Goal: Task Accomplishment & Management: Use online tool/utility

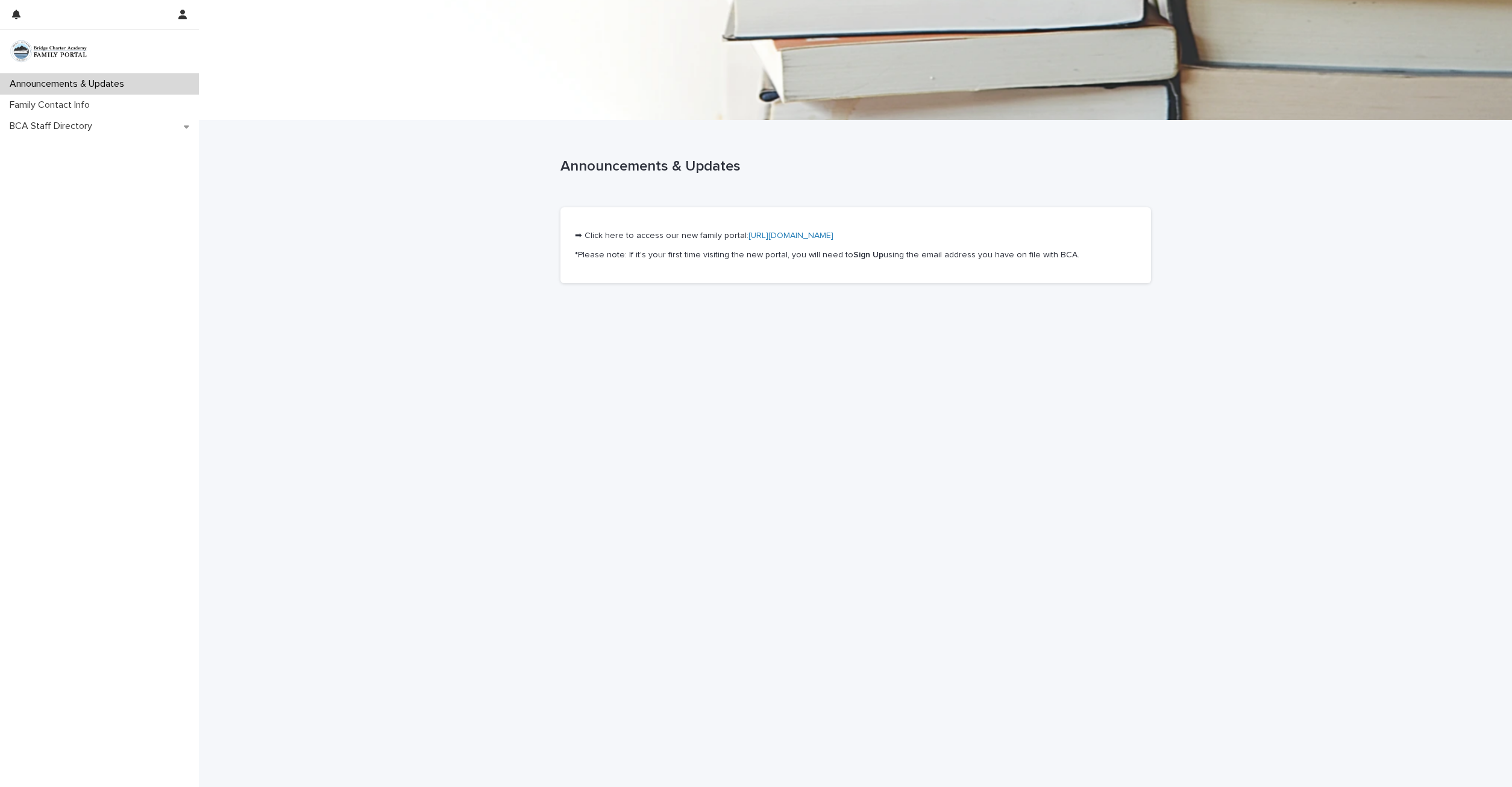
click at [763, 234] on link "[URL][DOMAIN_NAME]" at bounding box center [791, 235] width 85 height 8
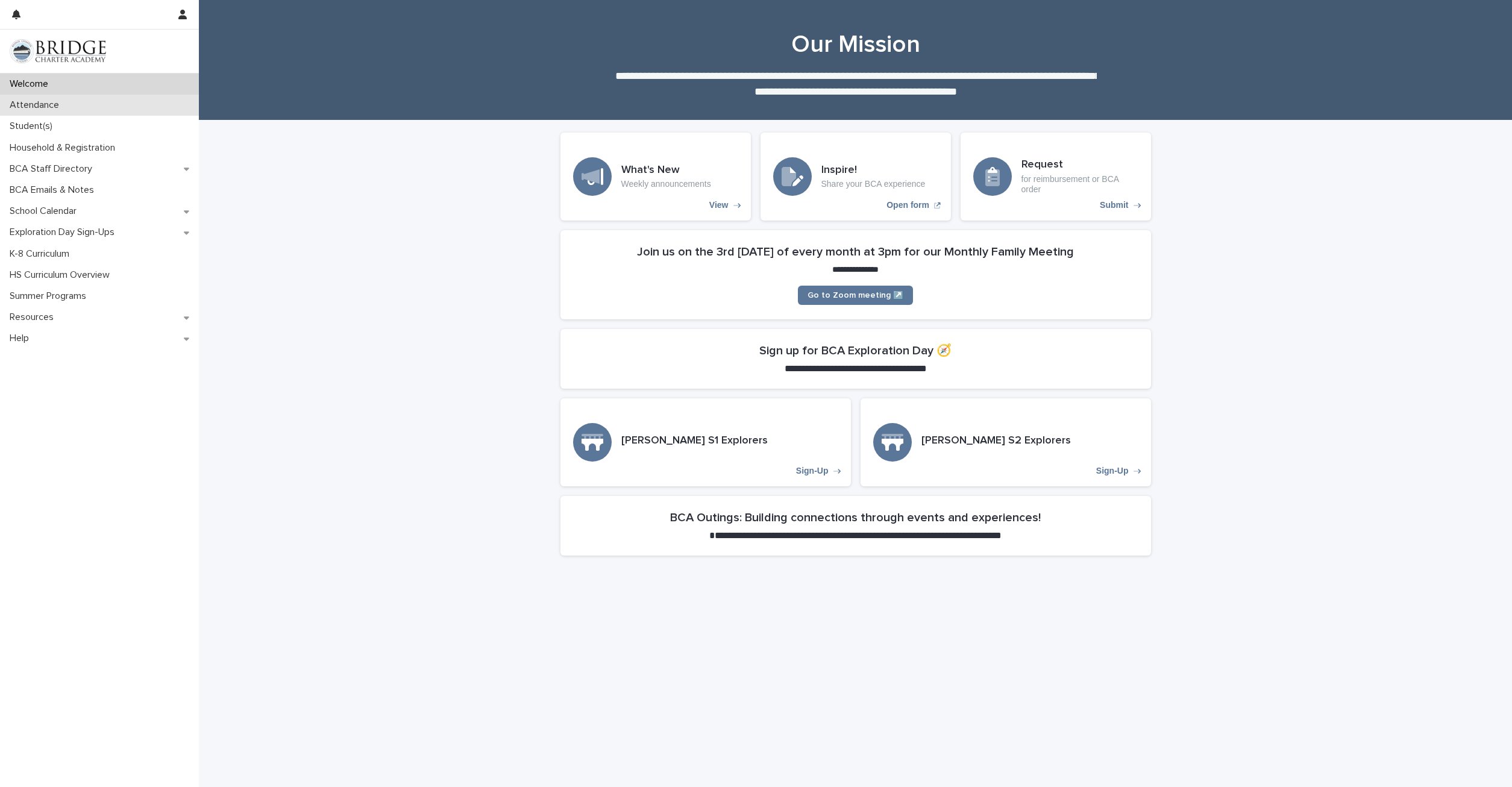
click at [50, 103] on p "Attendance" at bounding box center [36, 105] width 63 height 11
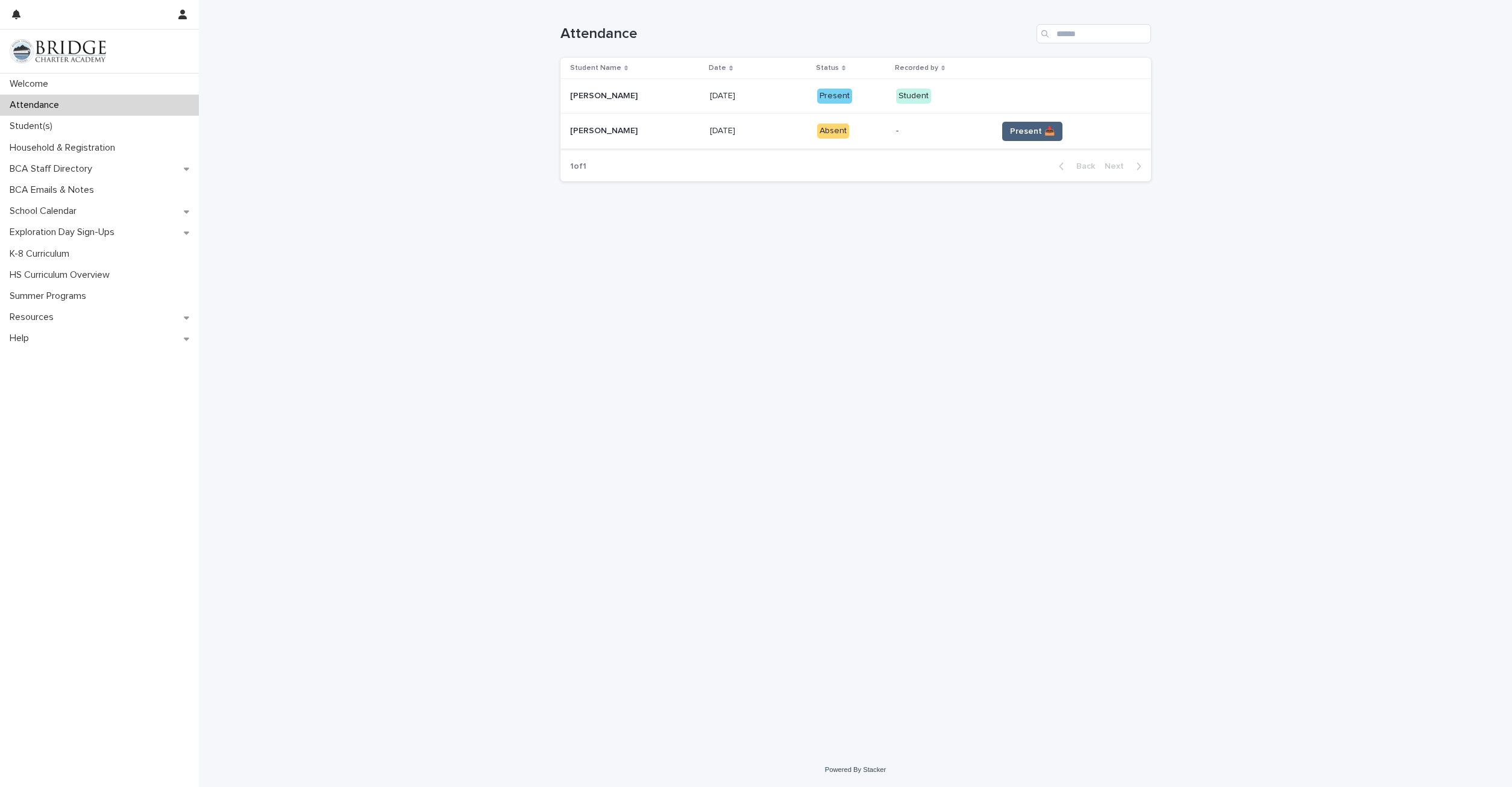
click at [1010, 130] on span "Present 📥" at bounding box center [1032, 131] width 45 height 12
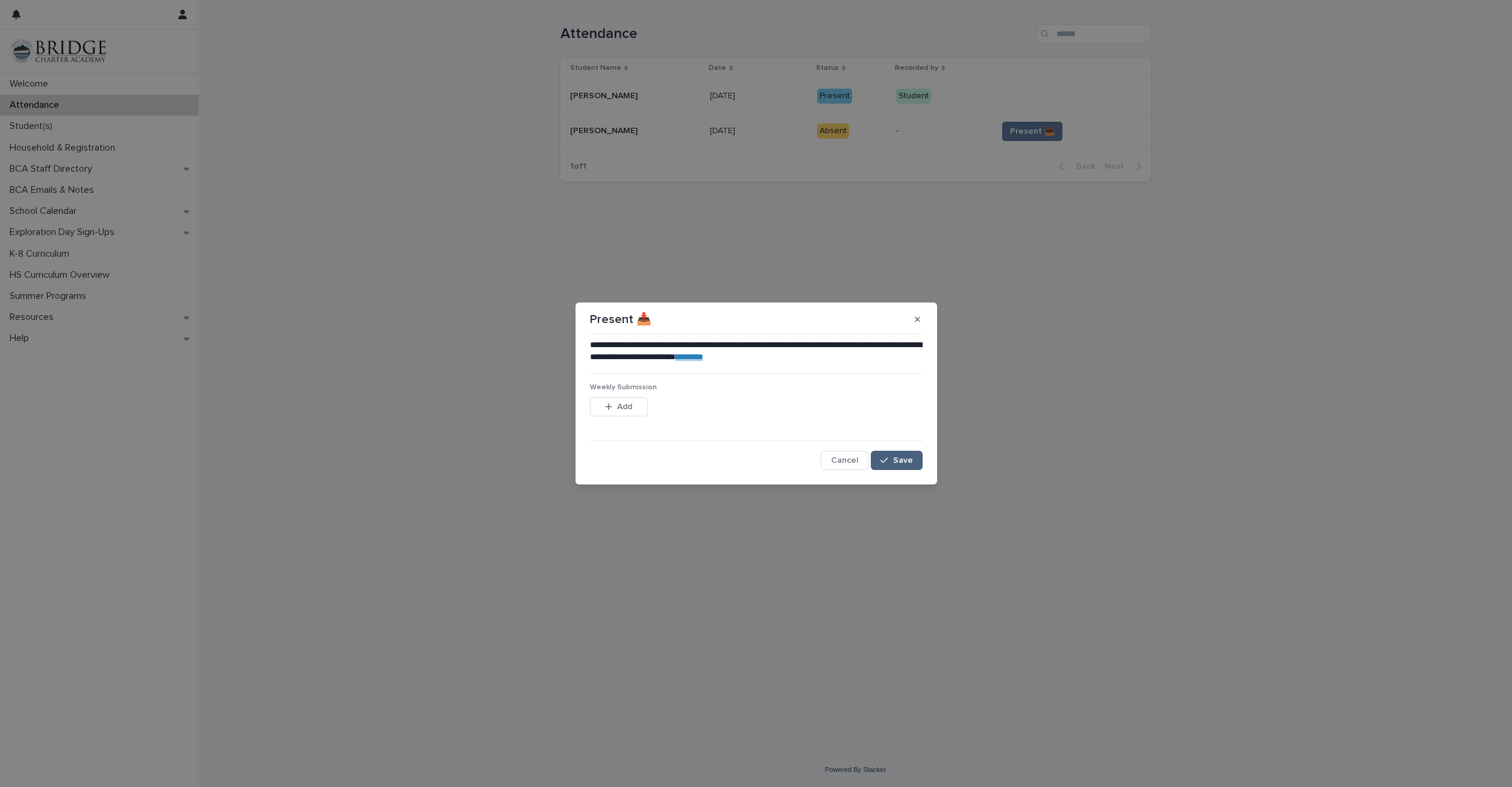
click at [890, 456] on button "Save" at bounding box center [896, 460] width 51 height 20
